Goal: Task Accomplishment & Management: Use online tool/utility

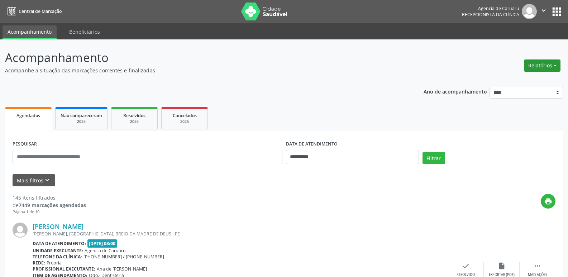
click at [544, 67] on button "Relatórios" at bounding box center [542, 66] width 37 height 12
click at [518, 80] on link "Agendamentos" at bounding box center [522, 81] width 77 height 10
select select "*"
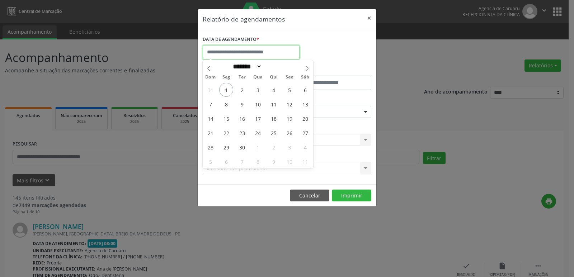
click at [263, 51] on input "text" at bounding box center [251, 52] width 97 height 14
click at [229, 91] on span "1" at bounding box center [226, 90] width 14 height 14
type input "**********"
click at [229, 91] on span "1" at bounding box center [226, 90] width 14 height 14
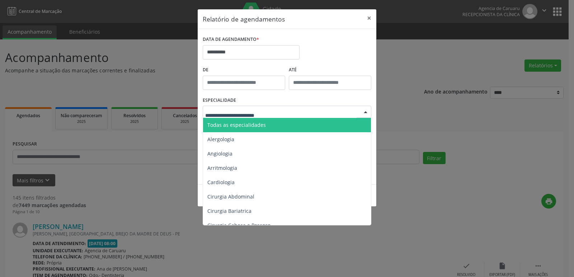
click at [231, 125] on span "Todas as especialidades" at bounding box center [236, 125] width 58 height 7
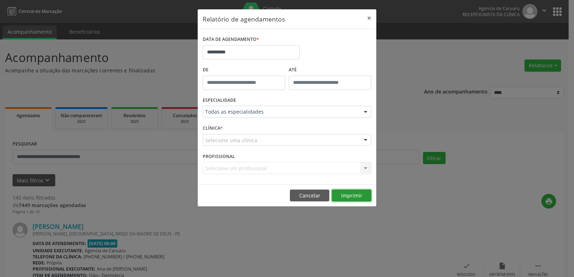
click at [353, 191] on button "Imprimir" at bounding box center [351, 196] width 39 height 12
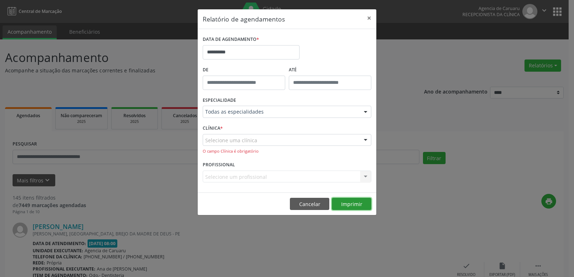
click at [348, 203] on button "Imprimir" at bounding box center [351, 204] width 39 height 12
click at [261, 143] on div at bounding box center [287, 140] width 168 height 12
click at [261, 142] on input "text" at bounding box center [280, 144] width 151 height 14
click at [335, 198] on button "Imprimir" at bounding box center [351, 204] width 39 height 12
click at [347, 208] on button "Imprimir" at bounding box center [351, 204] width 39 height 12
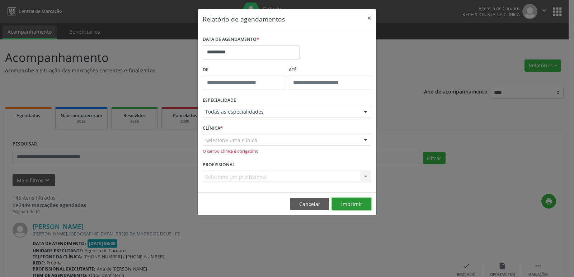
click at [347, 208] on button "Imprimir" at bounding box center [351, 204] width 39 height 12
